Goal: Transaction & Acquisition: Obtain resource

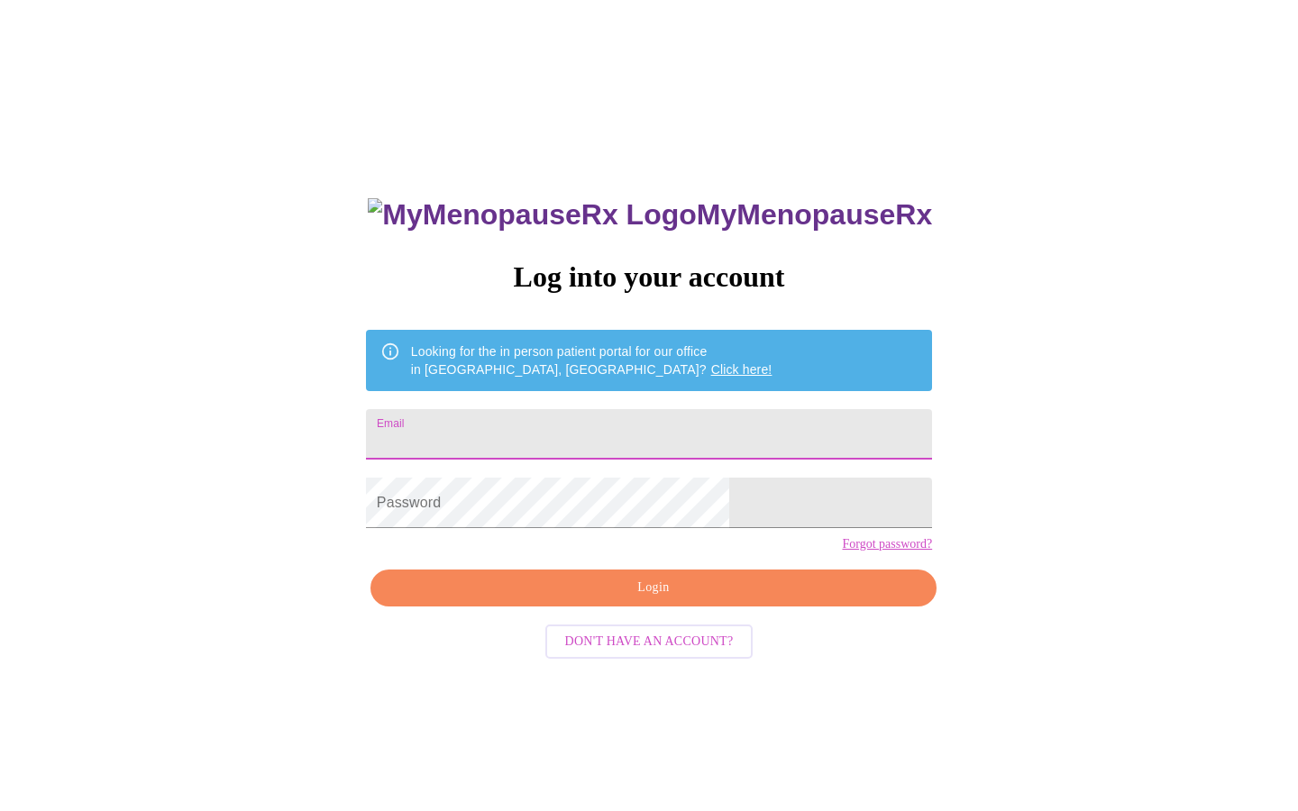
click at [620, 428] on input "Email" at bounding box center [649, 434] width 566 height 50
type input "[EMAIL_ADDRESS][DOMAIN_NAME]"
click at [725, 599] on span "Login" at bounding box center [653, 588] width 525 height 23
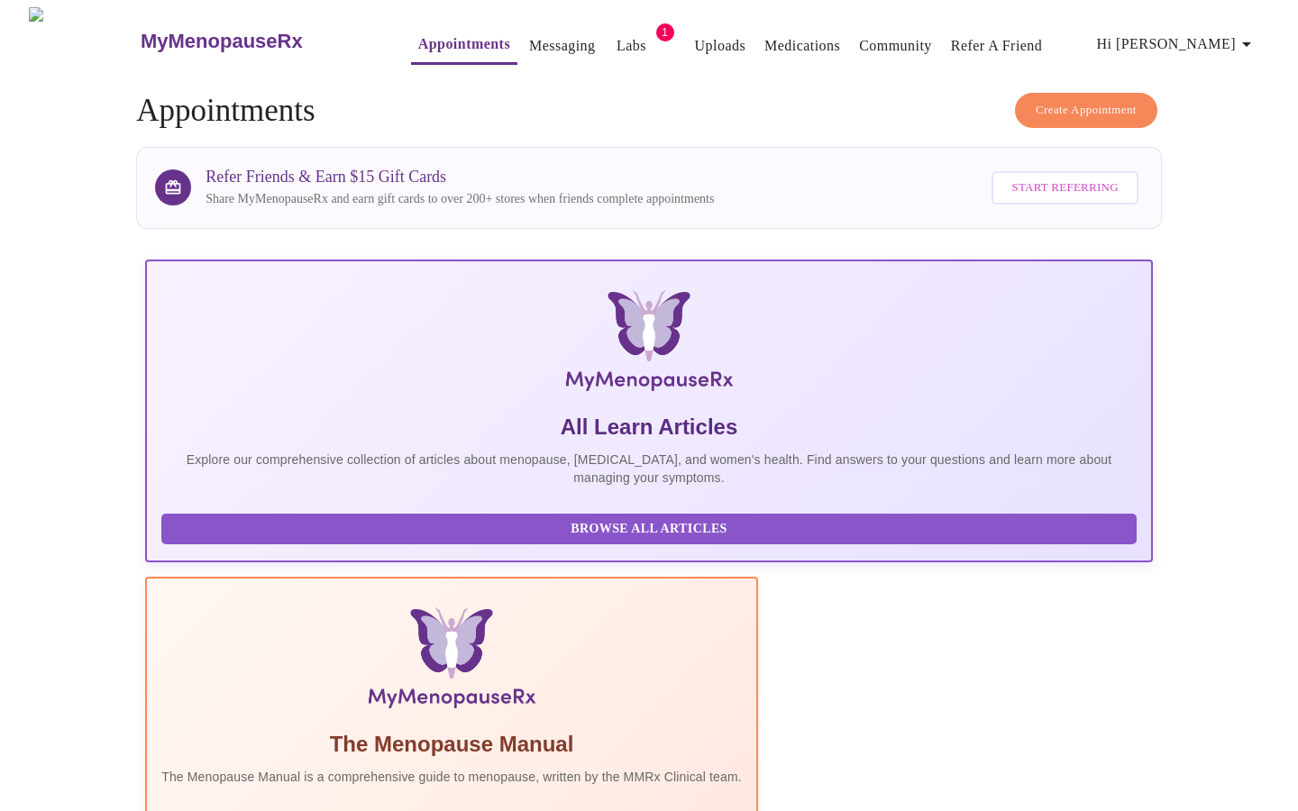
click at [656, 28] on span "1" at bounding box center [665, 32] width 18 height 18
click at [616, 35] on link "Labs" at bounding box center [631, 45] width 30 height 25
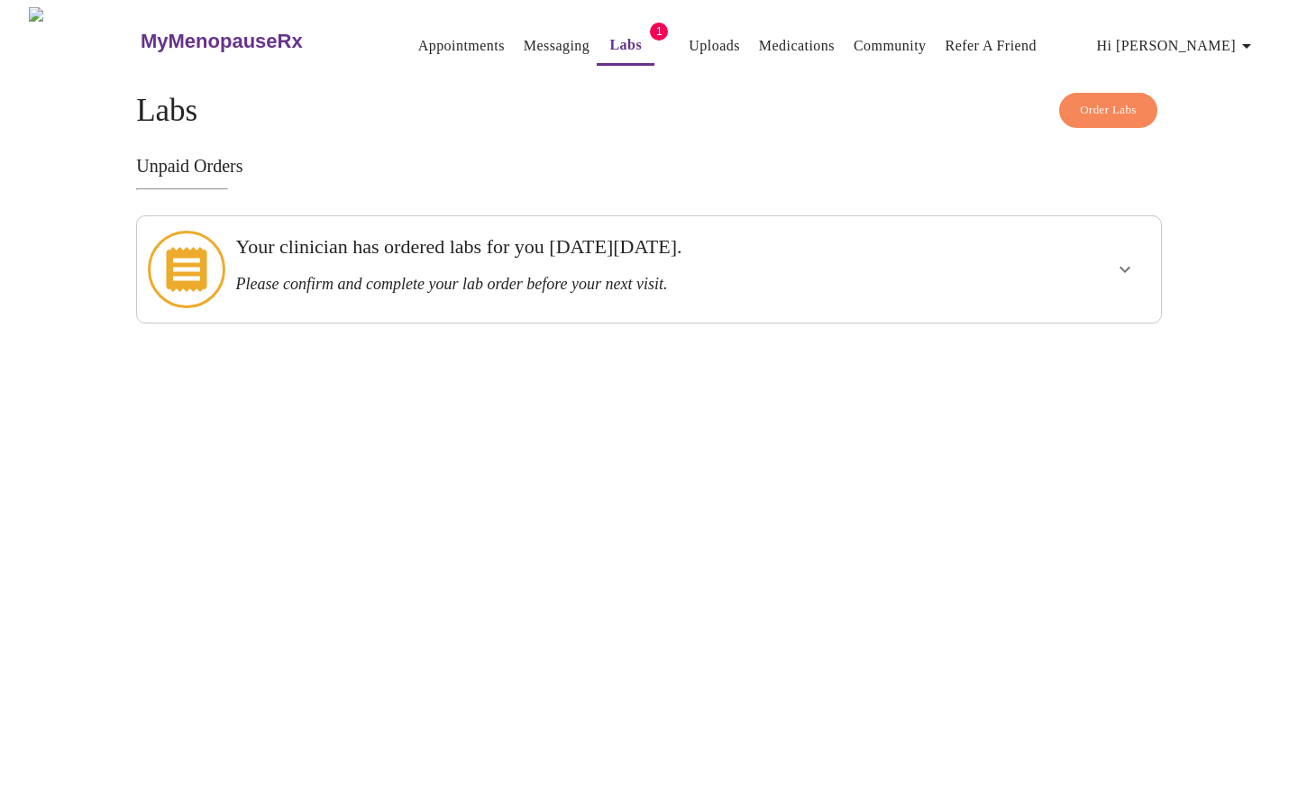
click at [578, 275] on h3 "Please confirm and complete your lab order before your next visit." at bounding box center [599, 284] width 728 height 19
click at [1120, 267] on icon "show more" at bounding box center [1124, 270] width 11 height 6
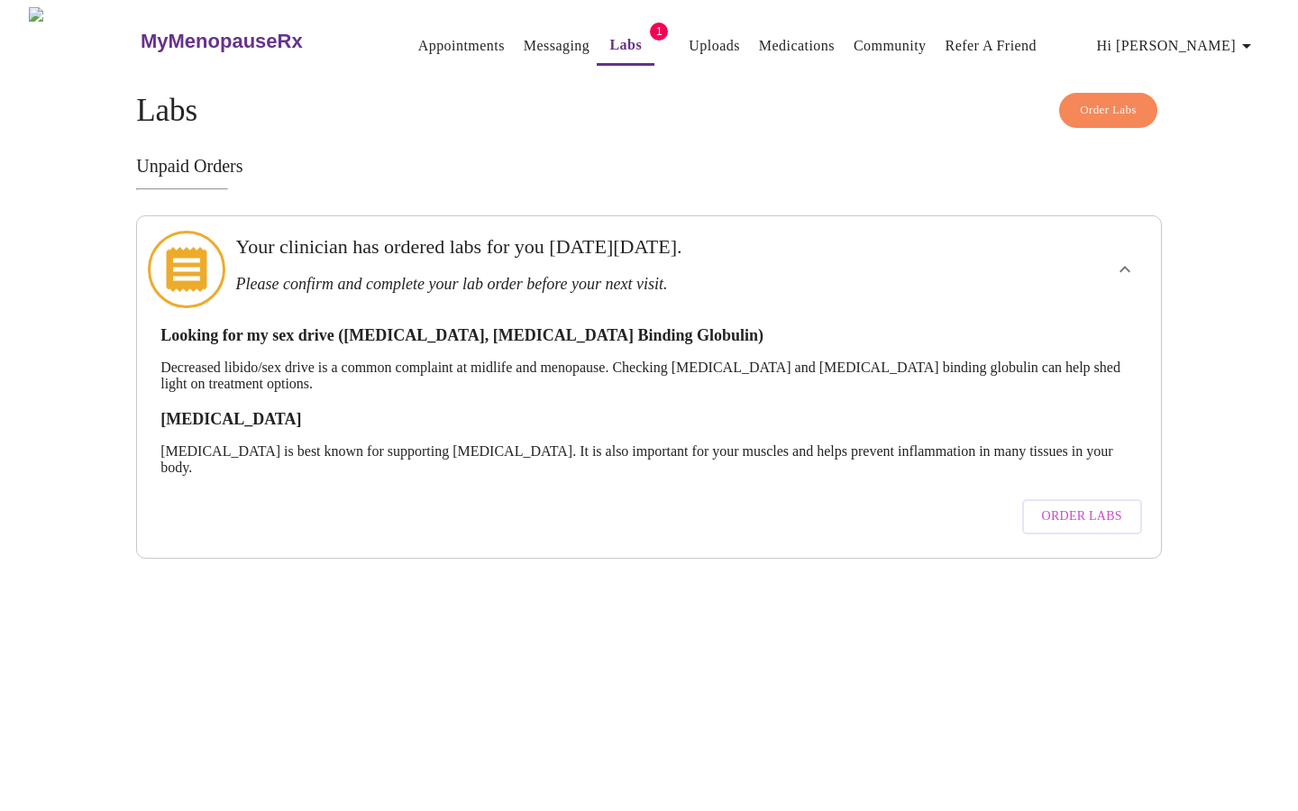
click at [1085, 506] on span "Order Labs" at bounding box center [1082, 517] width 80 height 23
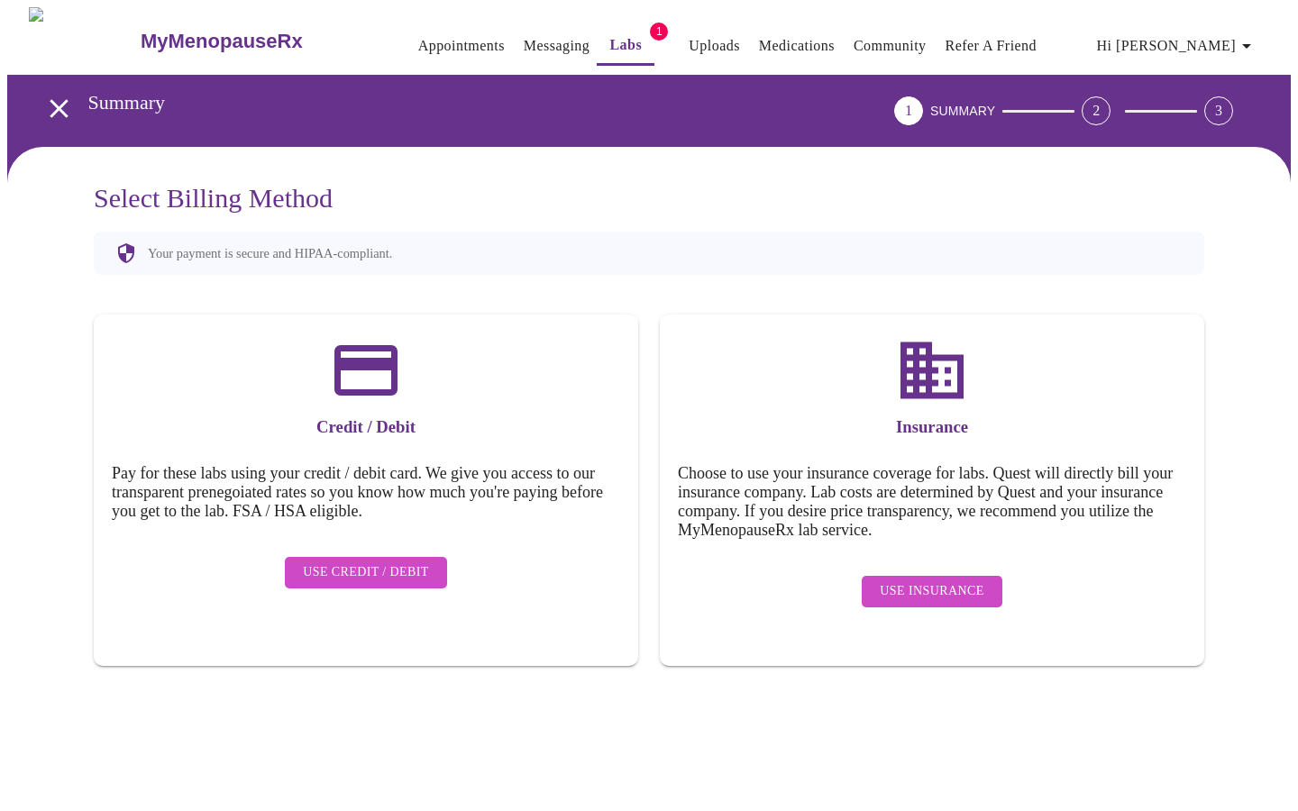
click at [892, 580] on span "Use Insurance" at bounding box center [932, 591] width 104 height 23
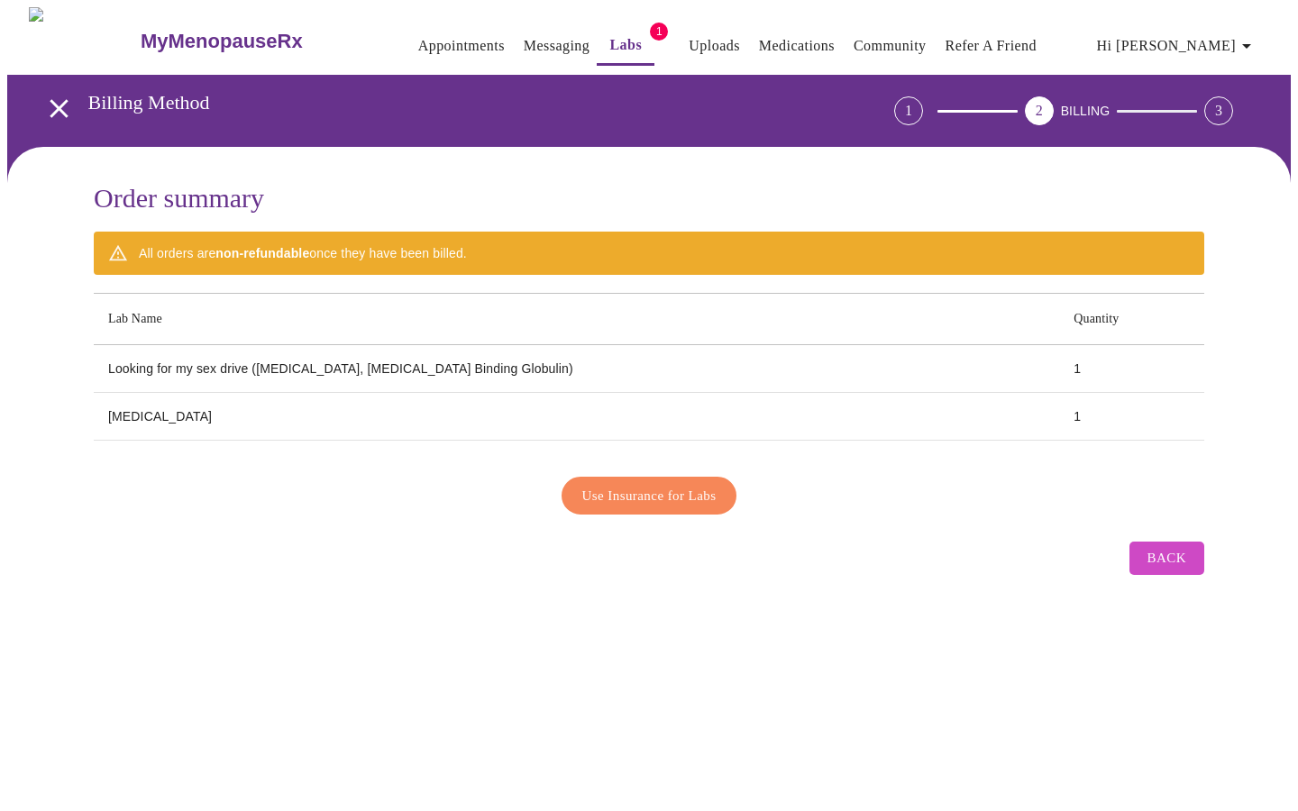
click at [723, 486] on button "Use Insurance for Labs" at bounding box center [649, 496] width 176 height 38
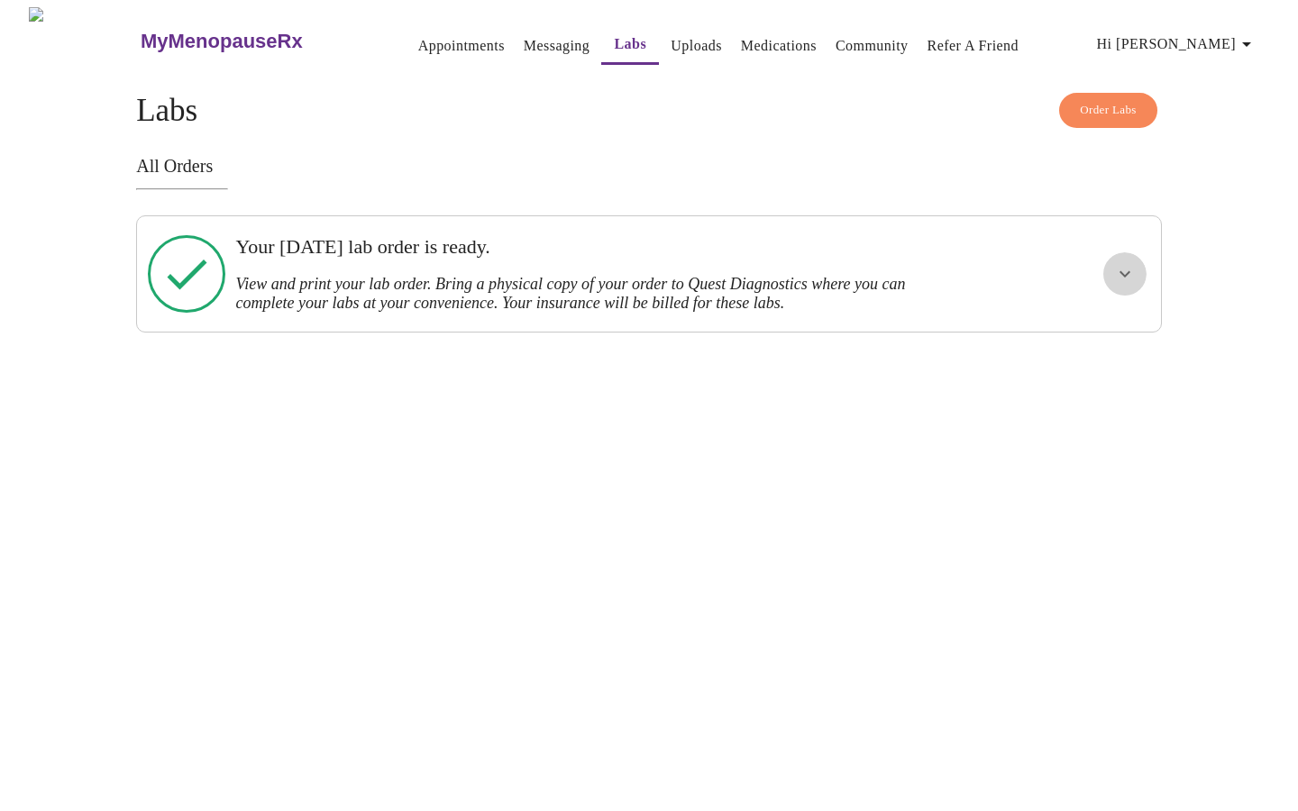
click at [1127, 279] on icon "show more" at bounding box center [1125, 274] width 22 height 22
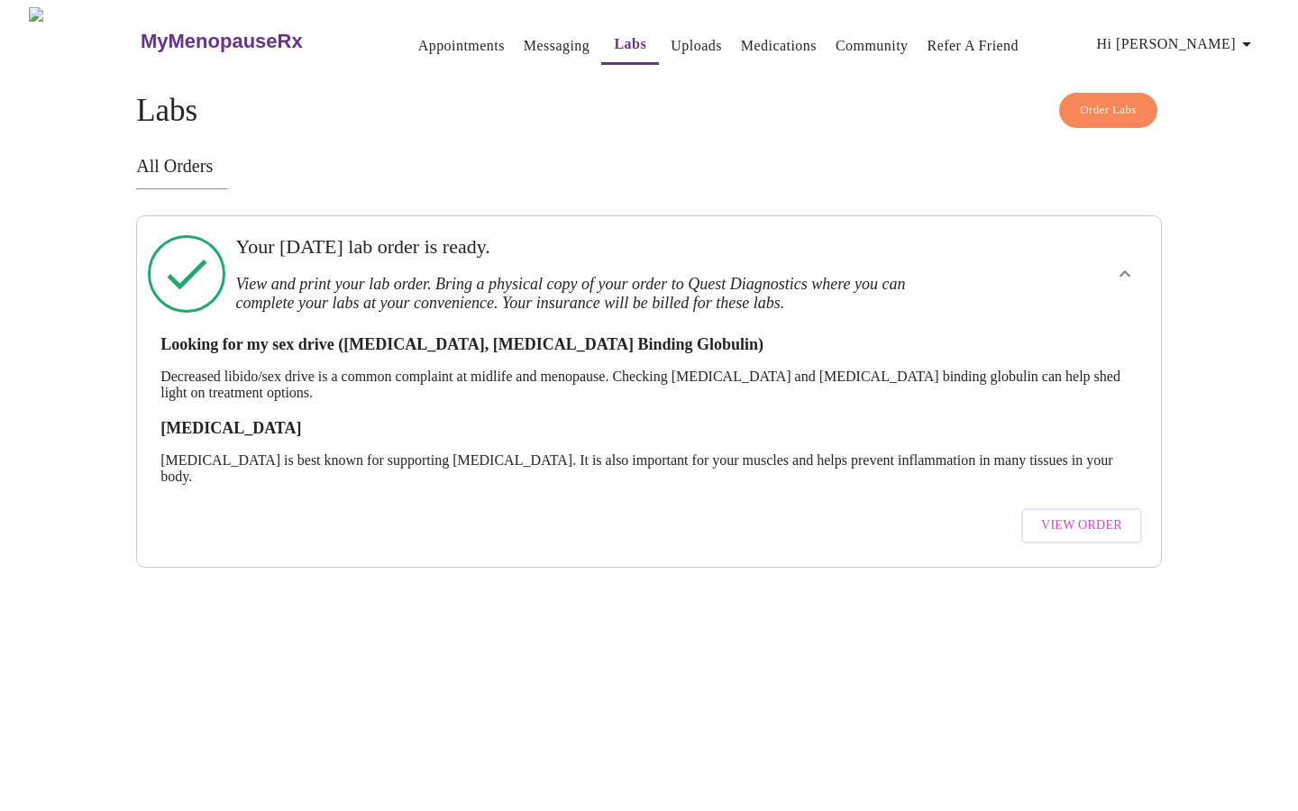
click at [1073, 515] on span "View Order" at bounding box center [1081, 526] width 81 height 23
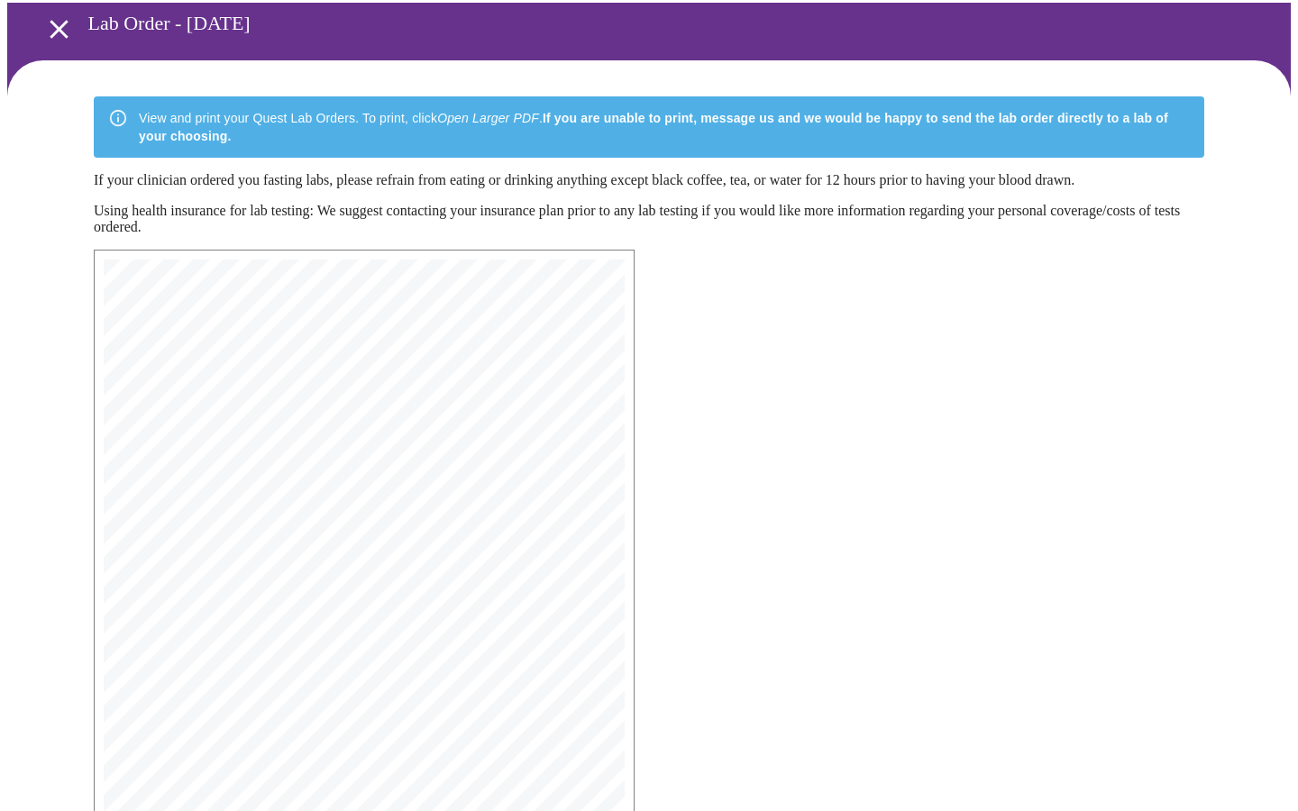
scroll to position [297, 0]
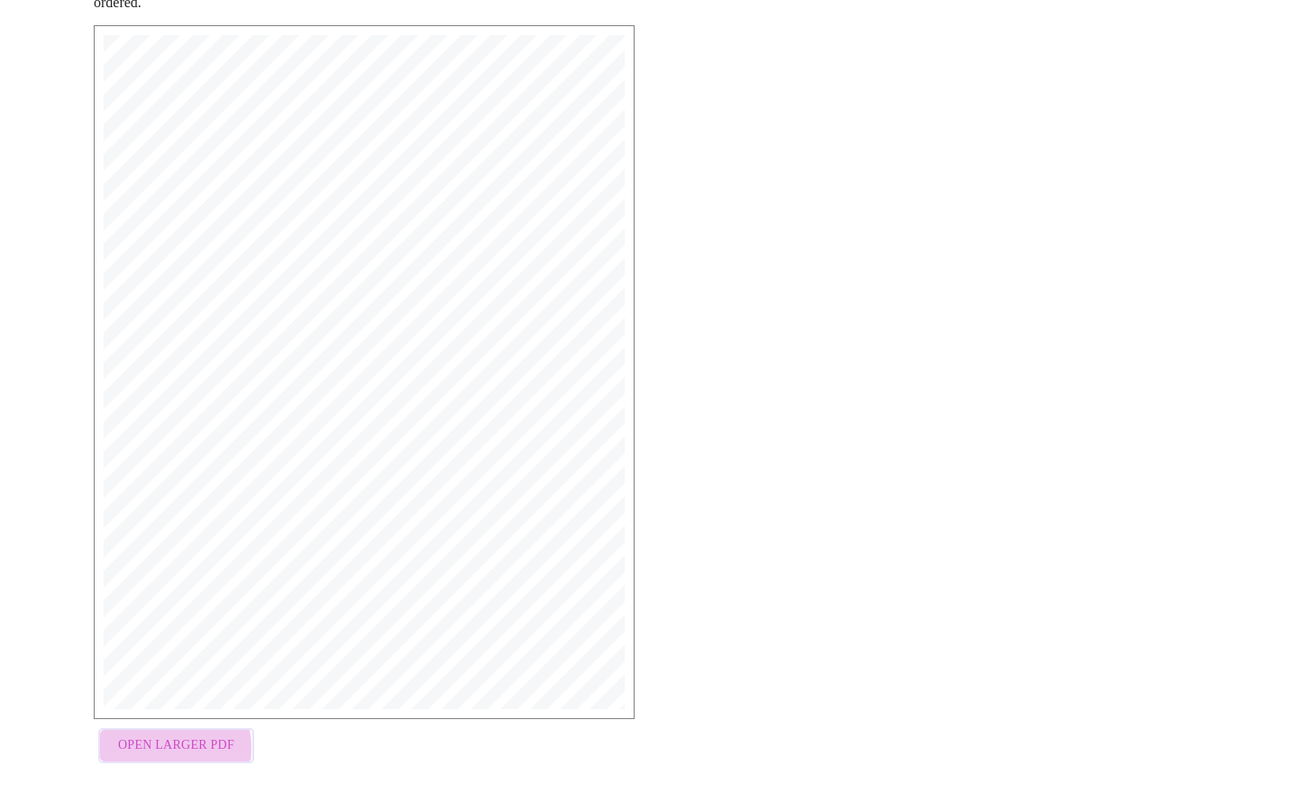
click at [159, 752] on span "Open Larger PDF" at bounding box center [176, 746] width 116 height 23
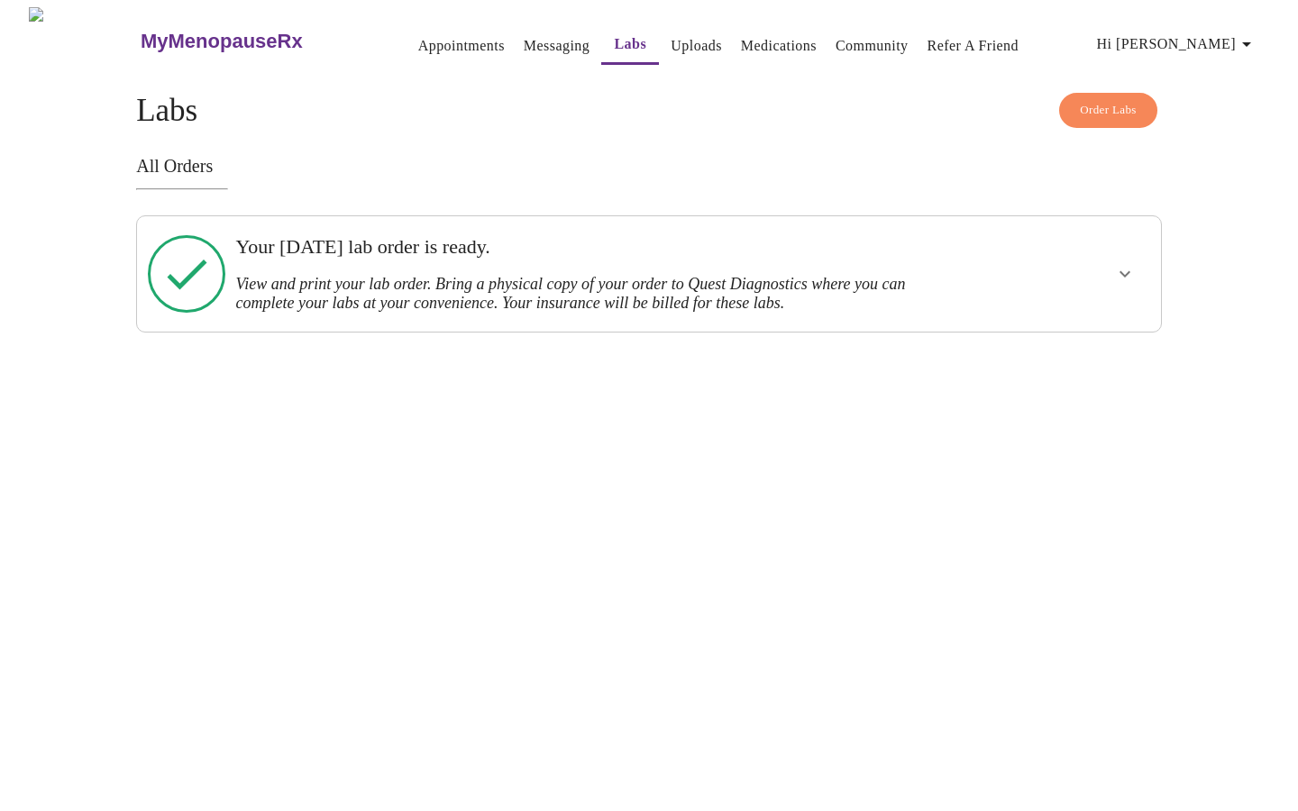
click at [1256, 39] on icon "button" at bounding box center [1247, 44] width 22 height 22
click at [1186, 432] on div at bounding box center [649, 405] width 1298 height 811
click at [1255, 37] on icon "button" at bounding box center [1247, 44] width 22 height 22
click at [1181, 135] on li "Log out" at bounding box center [1194, 135] width 83 height 32
